Goal: Check status: Check status

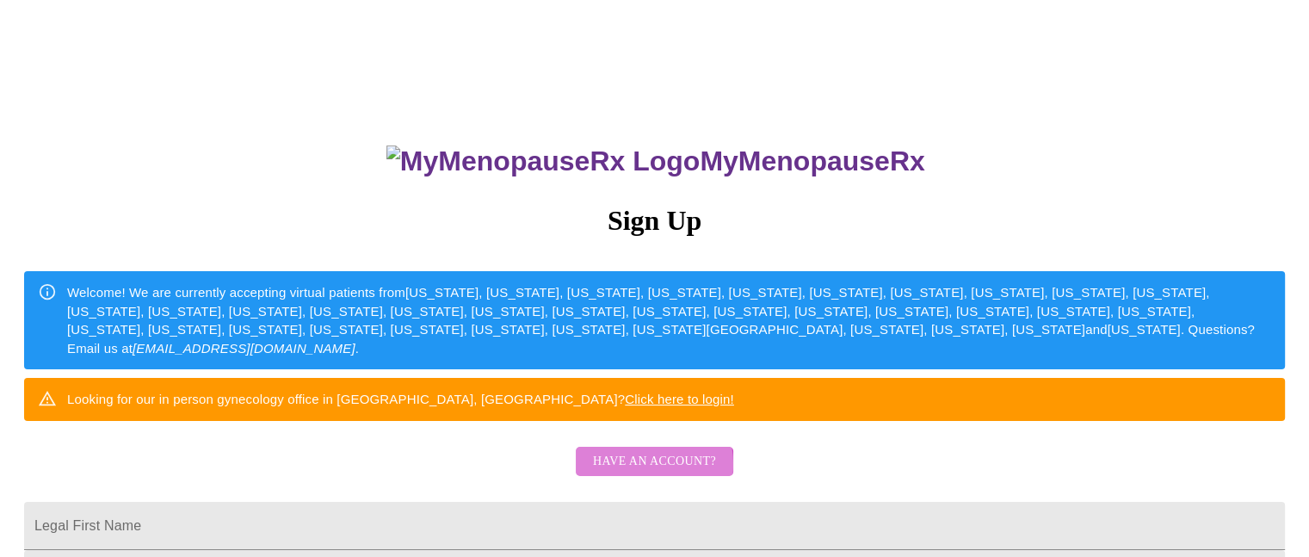
click at [644, 473] on span "Have an account?" at bounding box center [654, 462] width 123 height 22
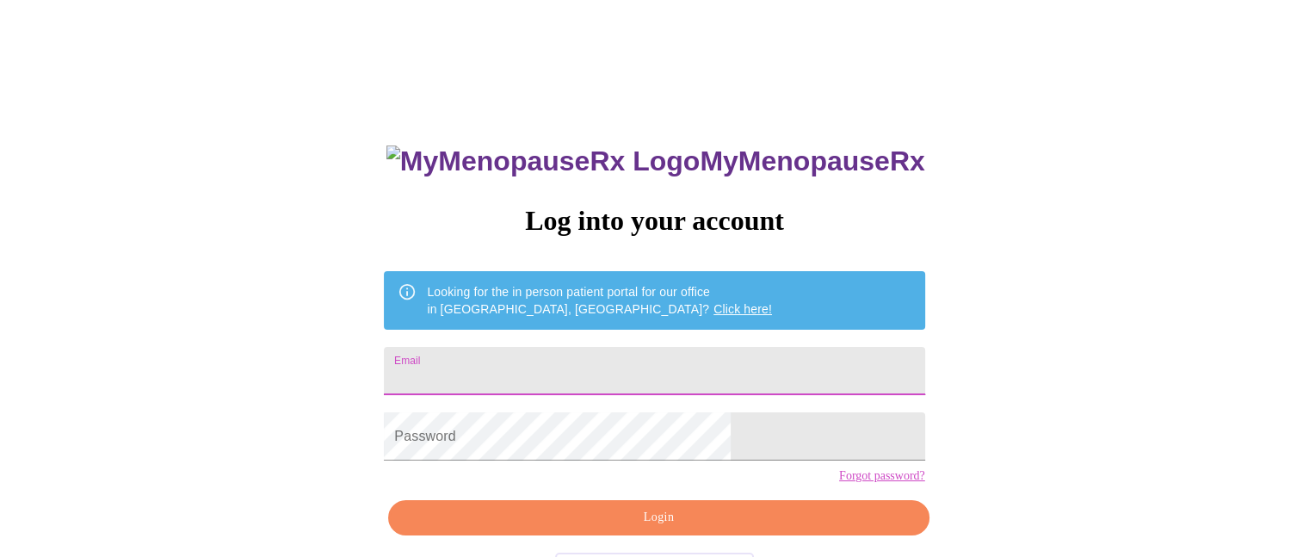
click at [542, 361] on input "Email" at bounding box center [654, 371] width 541 height 48
type input "[PERSON_NAME][EMAIL_ADDRESS][PERSON_NAME][DOMAIN_NAME]"
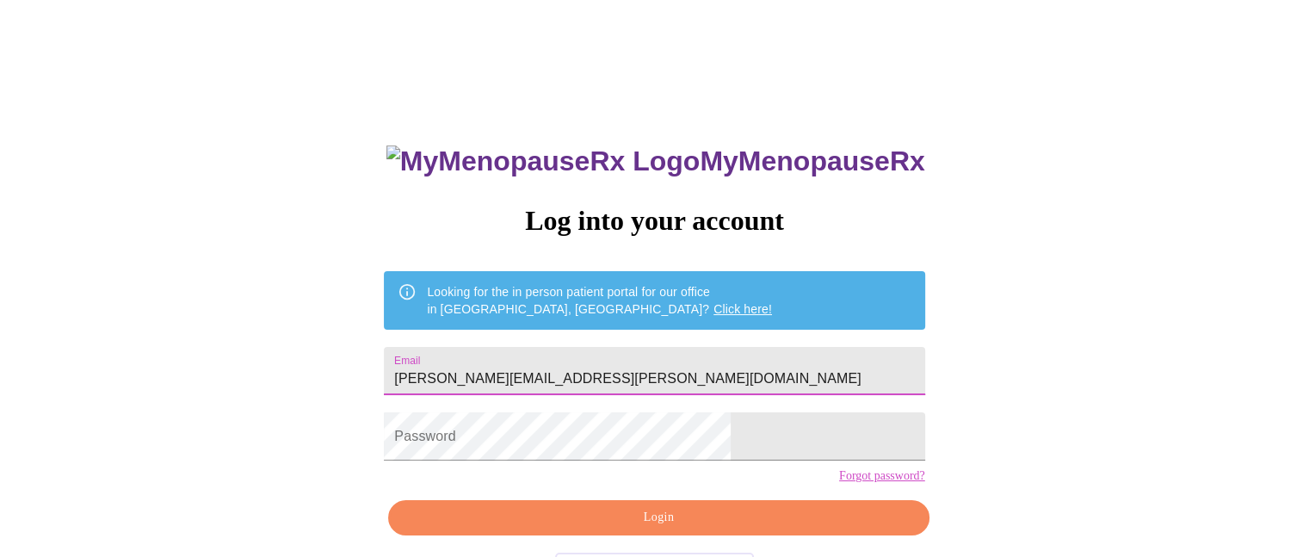
drag, startPoint x: 795, startPoint y: 5, endPoint x: 757, endPoint y: 8, distance: 38.0
click at [794, 8] on div "MyMenopauseRx Log into your account Looking for the in person patient portal fo…" at bounding box center [654, 341] width 1295 height 668
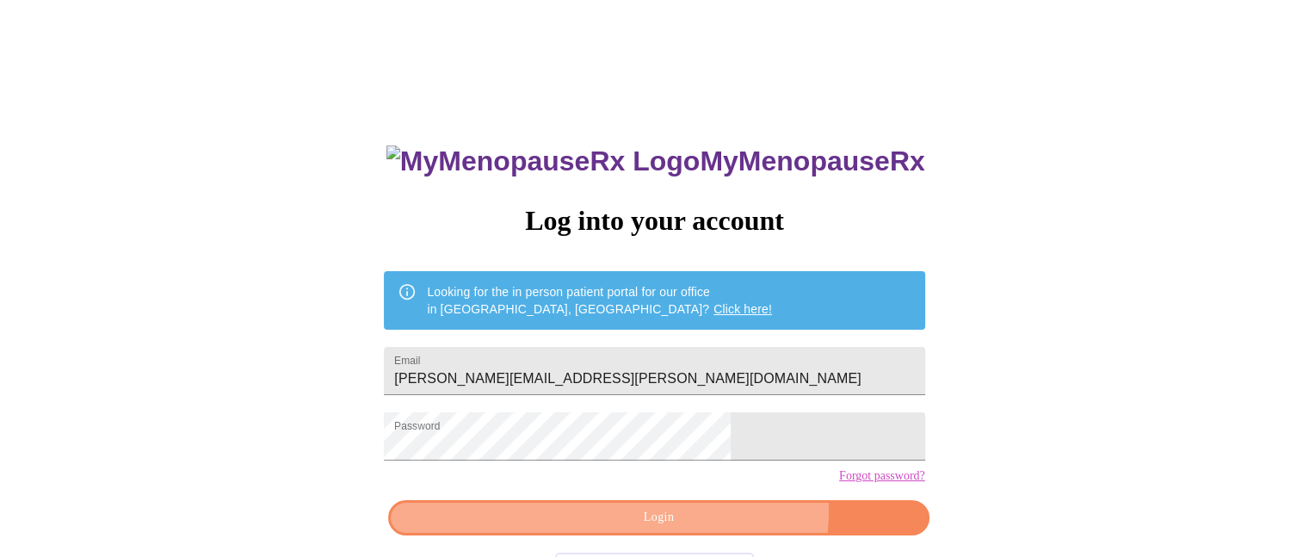
click at [705, 529] on span "Login" at bounding box center [658, 518] width 501 height 22
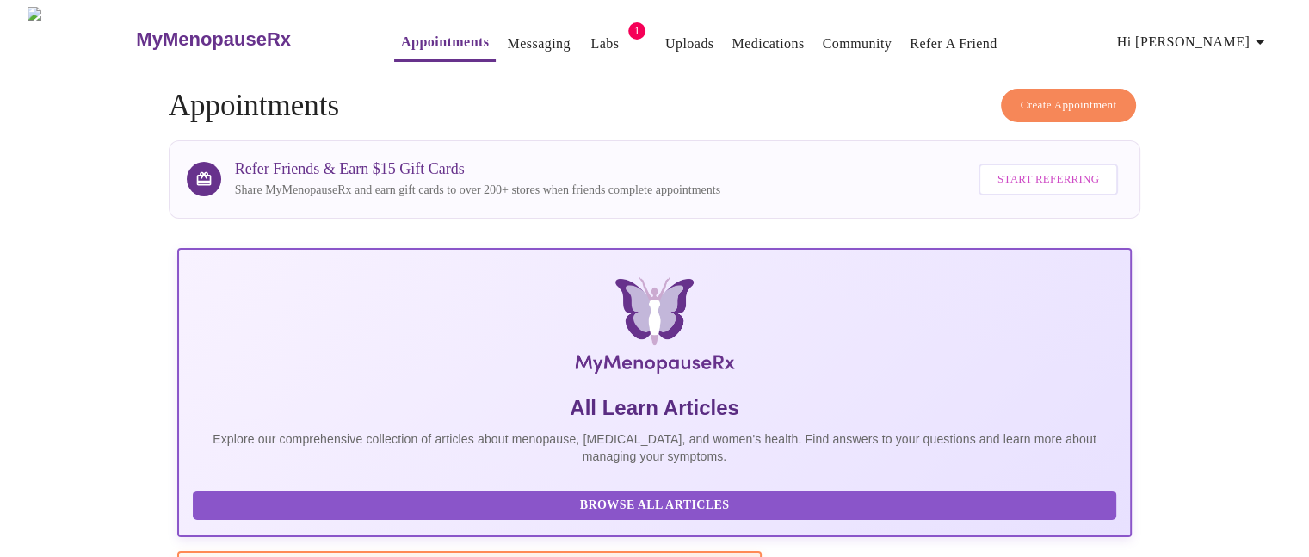
click at [590, 45] on link "Labs" at bounding box center [604, 44] width 28 height 24
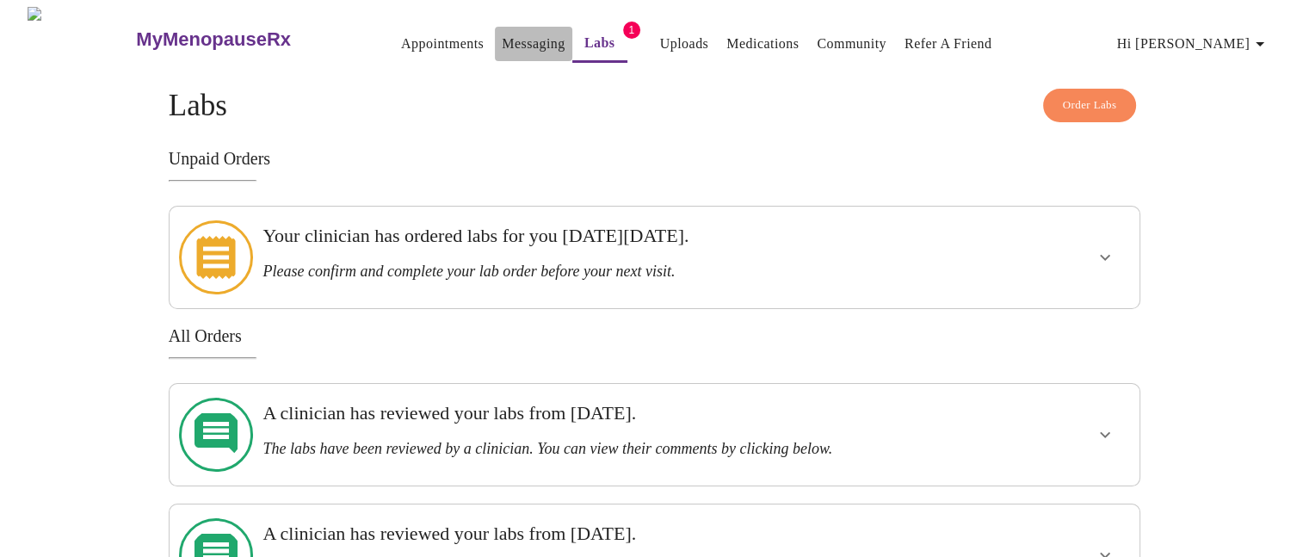
click at [504, 37] on link "Messaging" at bounding box center [533, 44] width 63 height 24
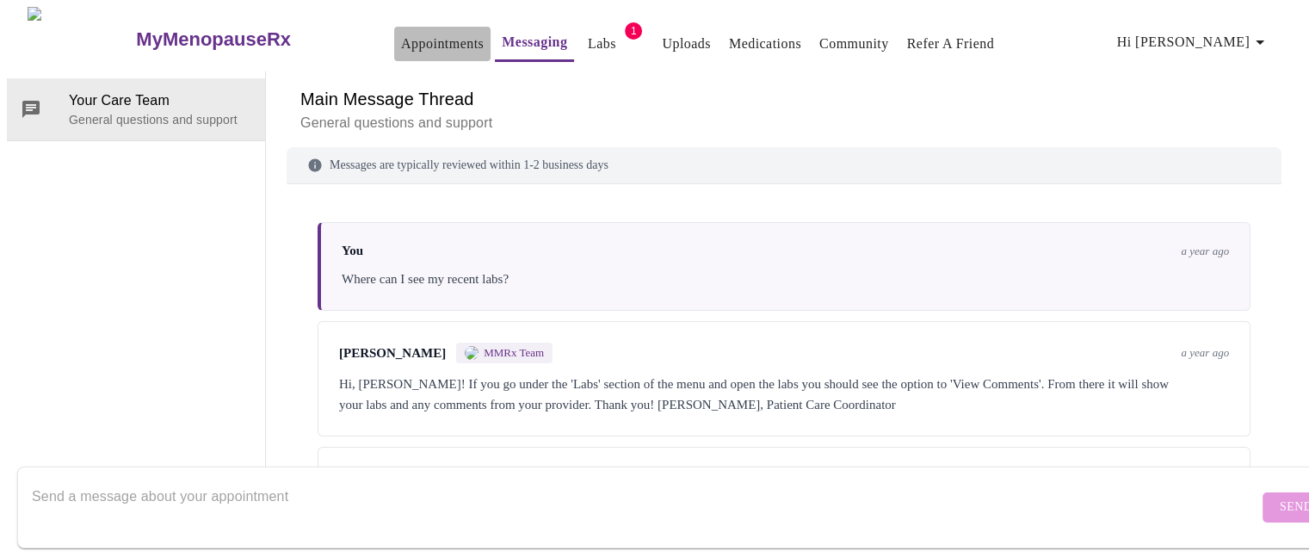
click at [421, 39] on link "Appointments" at bounding box center [442, 44] width 83 height 24
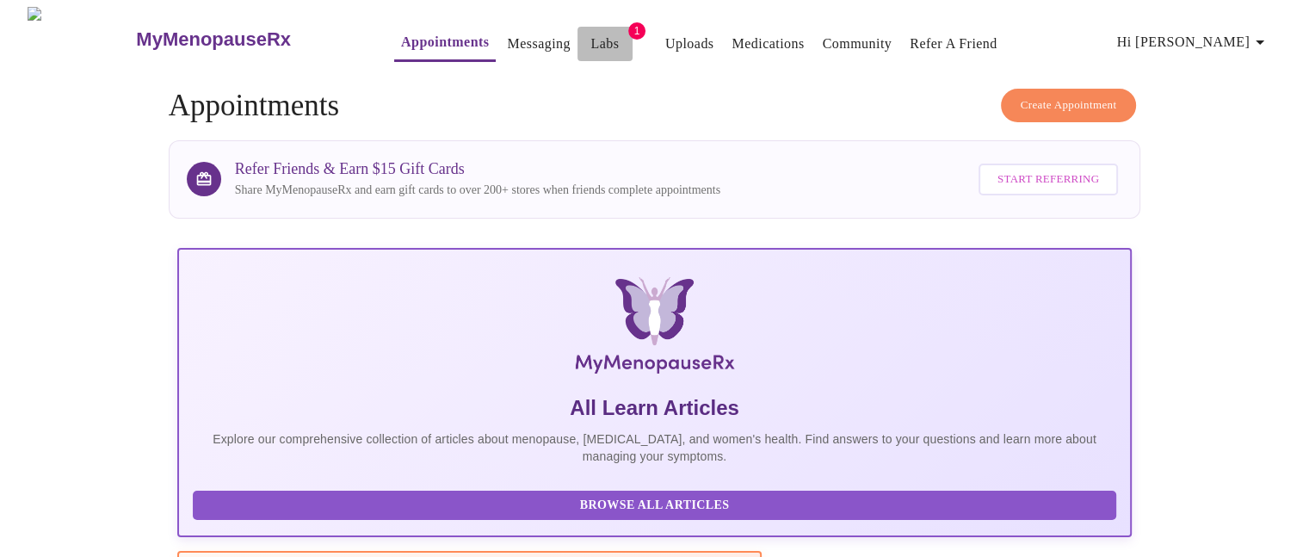
click at [590, 37] on link "Labs" at bounding box center [604, 44] width 28 height 24
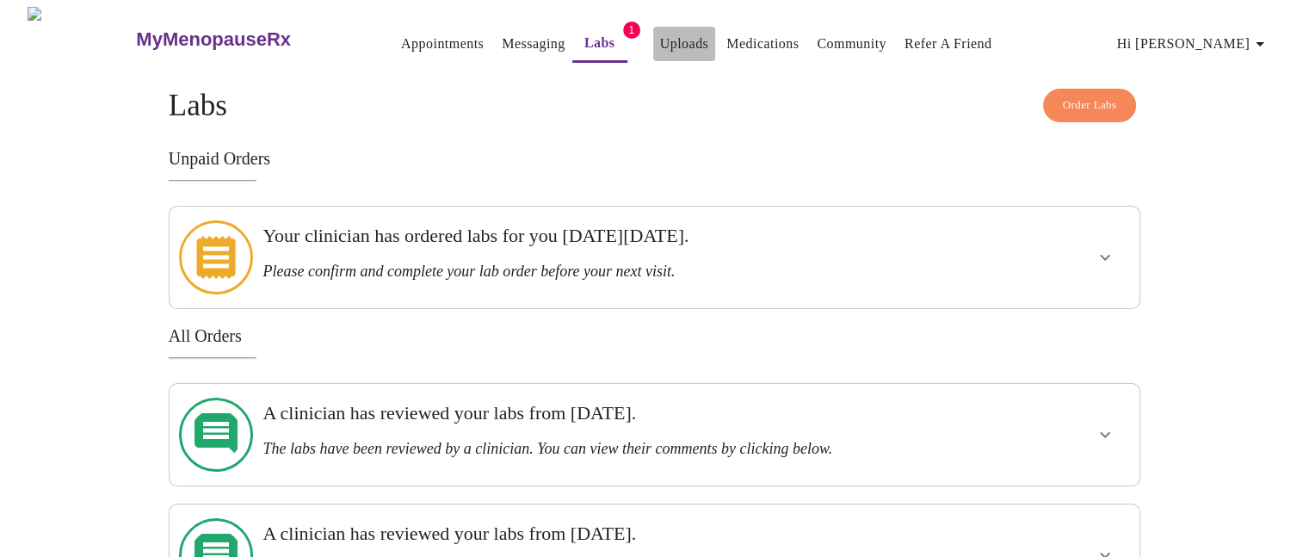
click at [660, 38] on link "Uploads" at bounding box center [684, 44] width 49 height 24
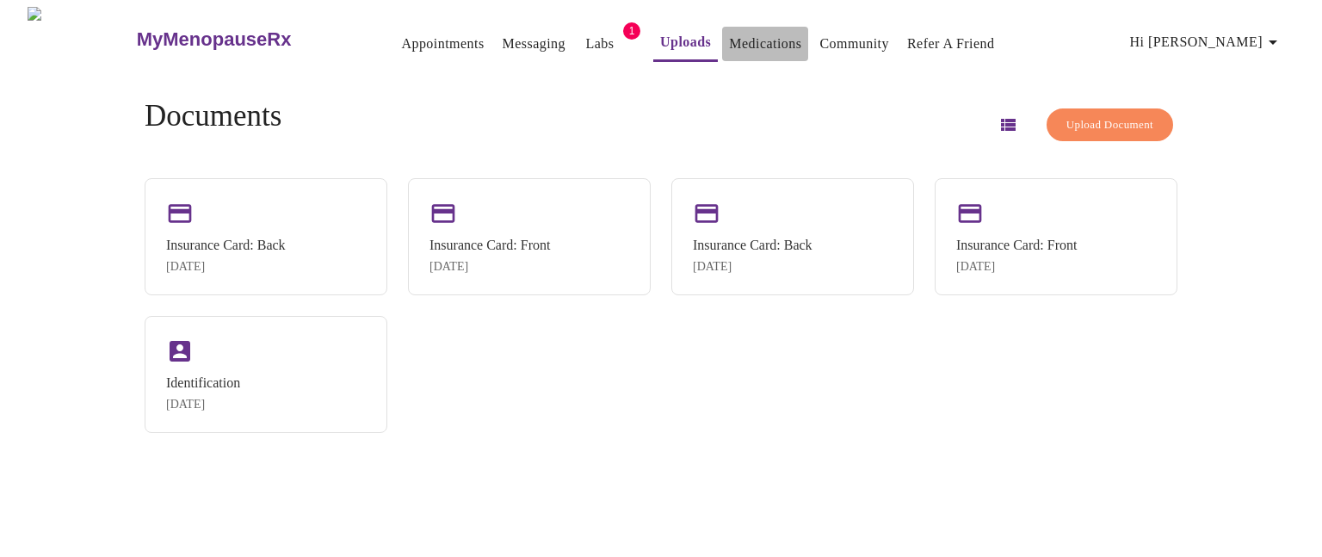
click at [729, 40] on link "Medications" at bounding box center [765, 44] width 72 height 24
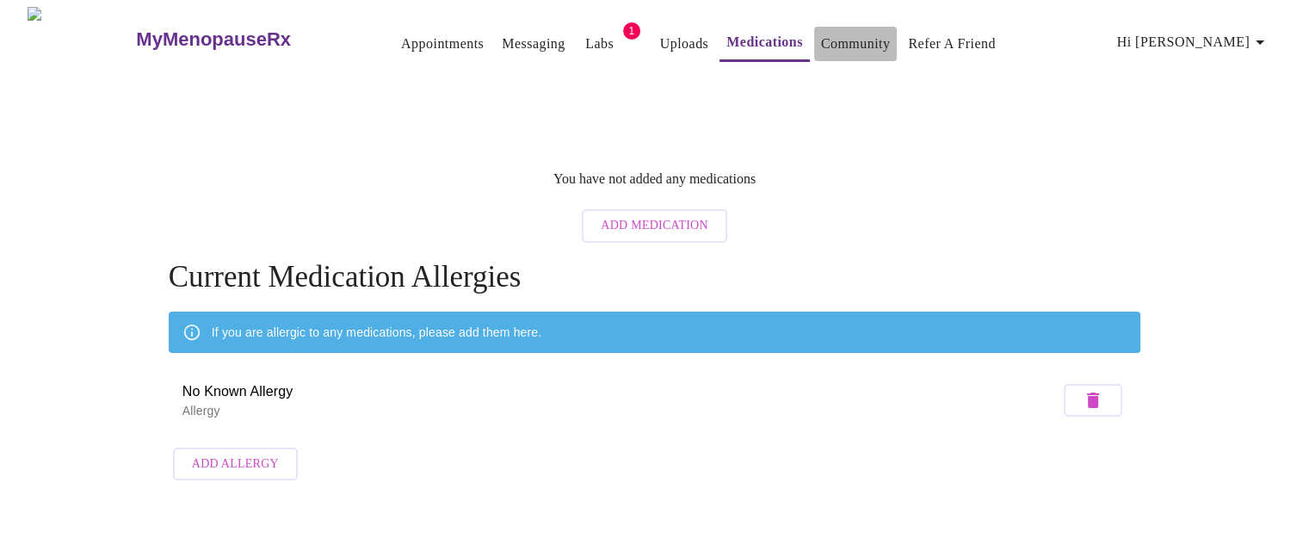
click at [821, 38] on link "Community" at bounding box center [856, 44] width 70 height 24
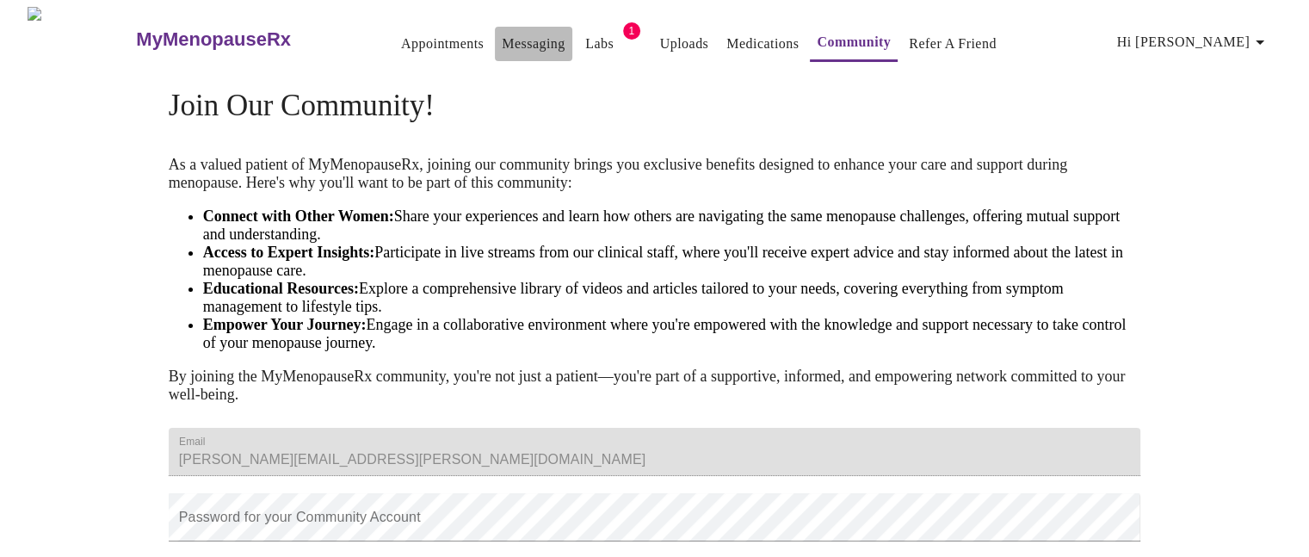
click at [503, 32] on link "Messaging" at bounding box center [533, 44] width 63 height 24
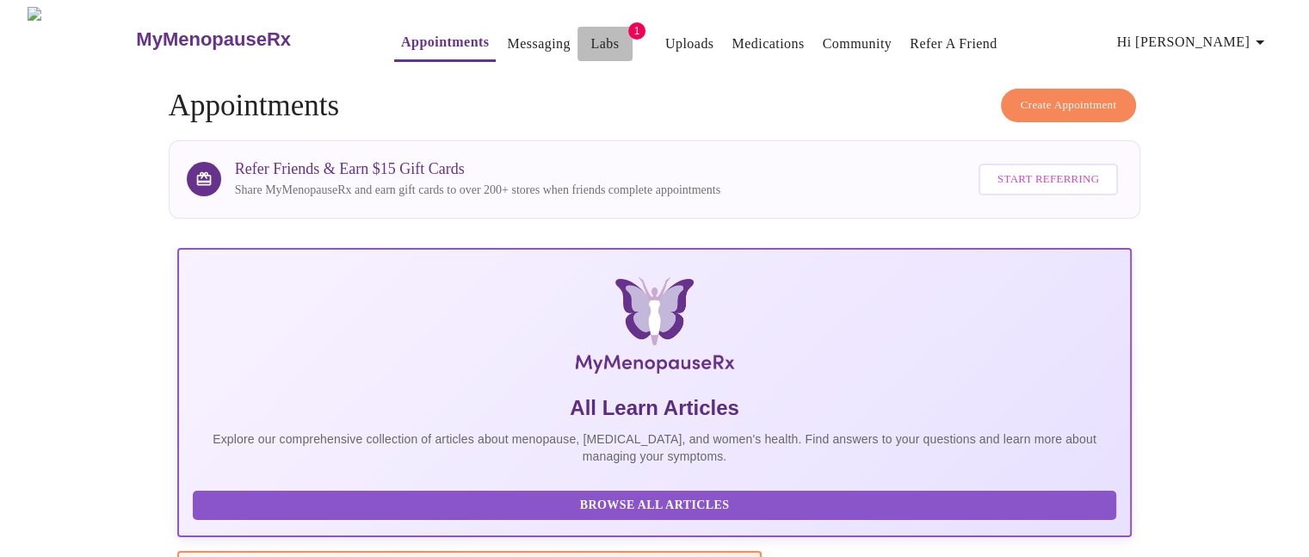
click at [590, 37] on link "Labs" at bounding box center [604, 44] width 28 height 24
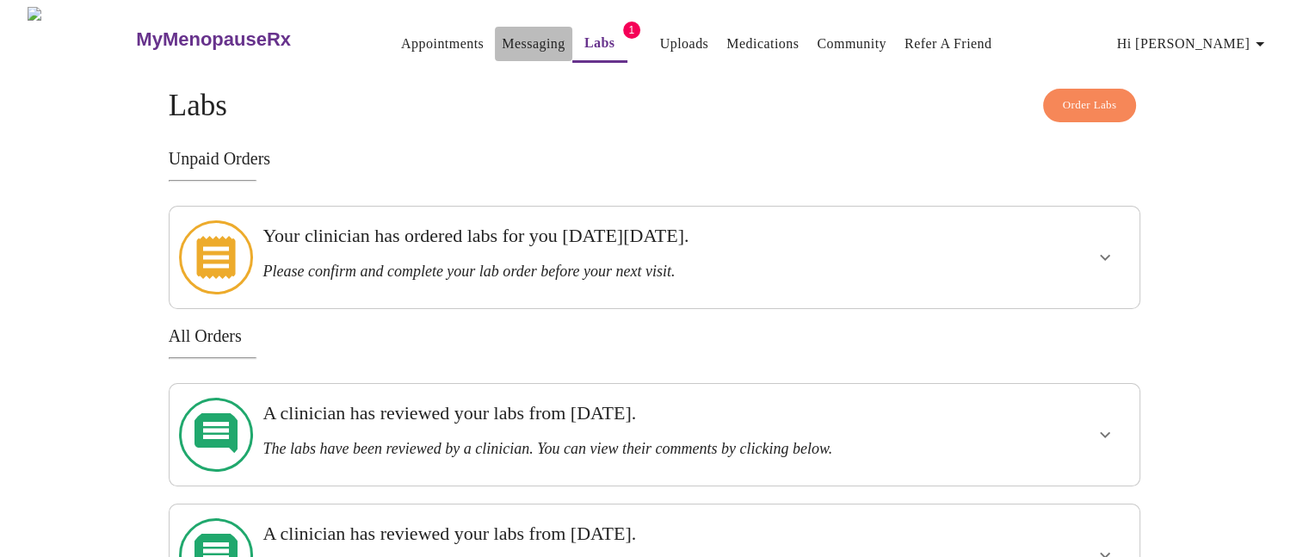
click at [516, 37] on link "Messaging" at bounding box center [533, 44] width 63 height 24
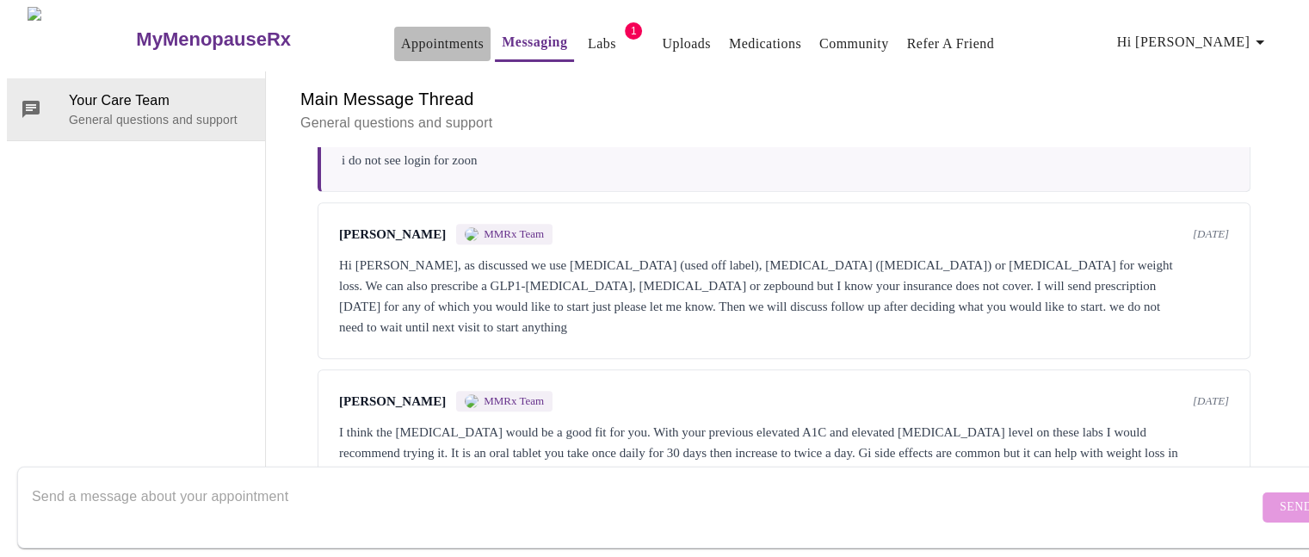
click at [409, 32] on link "Appointments" at bounding box center [442, 44] width 83 height 24
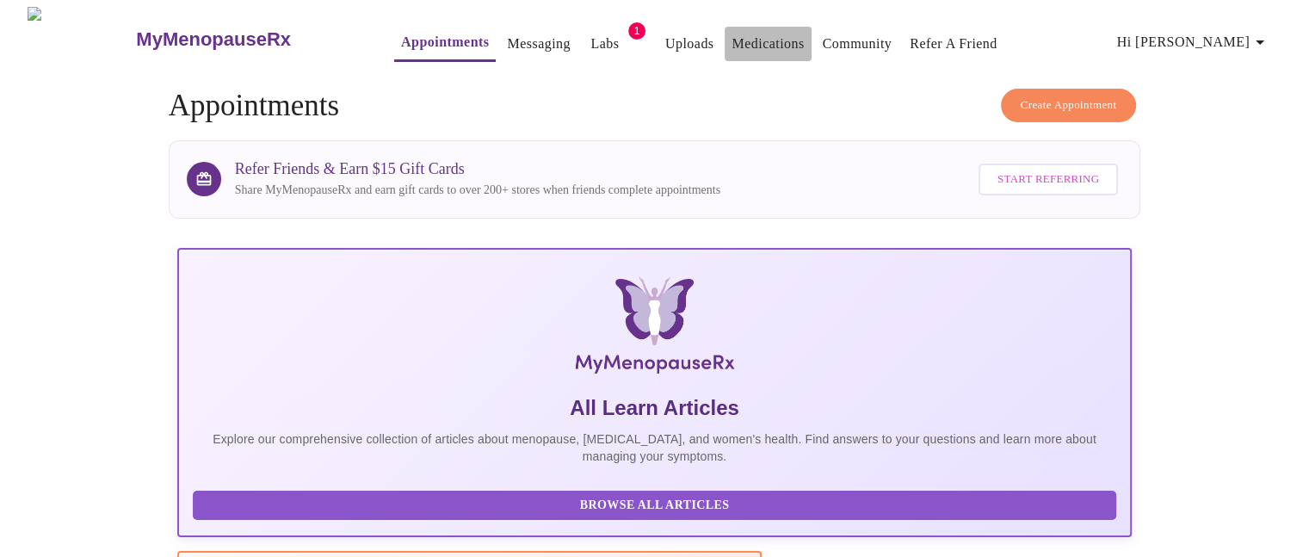
click at [760, 39] on link "Medications" at bounding box center [768, 44] width 72 height 24
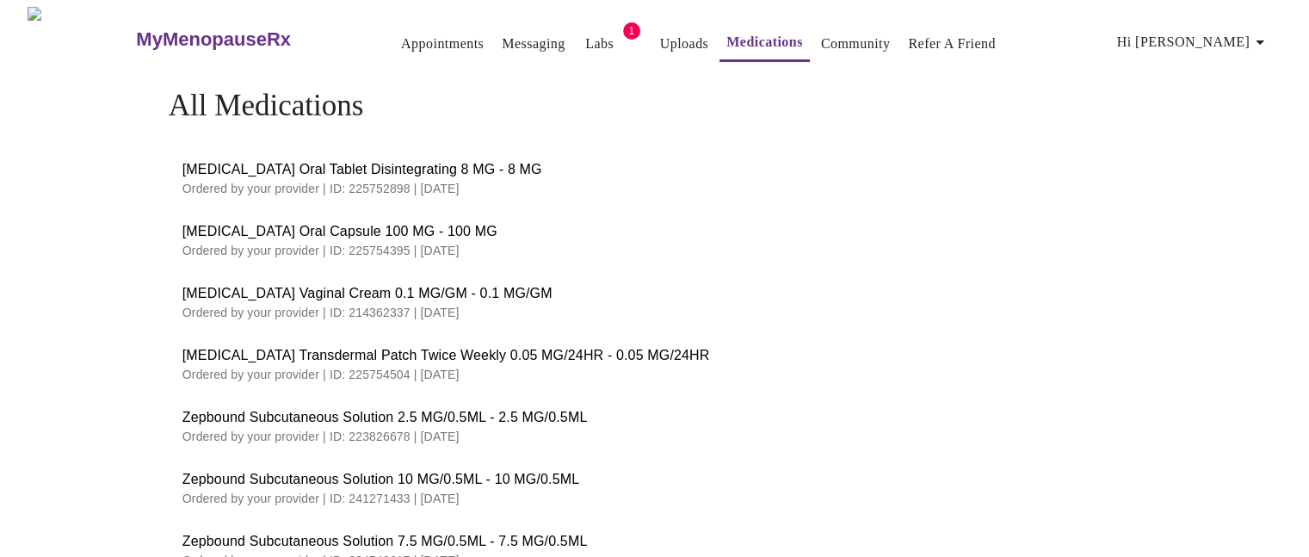
click at [385, 242] on p "Ordered by your provider | ID: 225754395 | 06/27/2025" at bounding box center [654, 250] width 945 height 17
click at [398, 249] on p "Ordered by your provider | ID: 225754395 | 06/27/2025" at bounding box center [654, 250] width 945 height 17
